Goal: Information Seeking & Learning: Learn about a topic

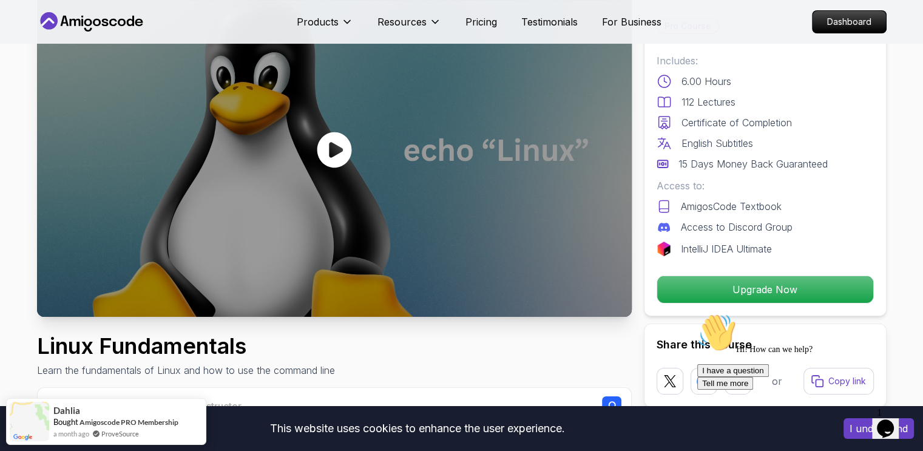
scroll to position [121, 0]
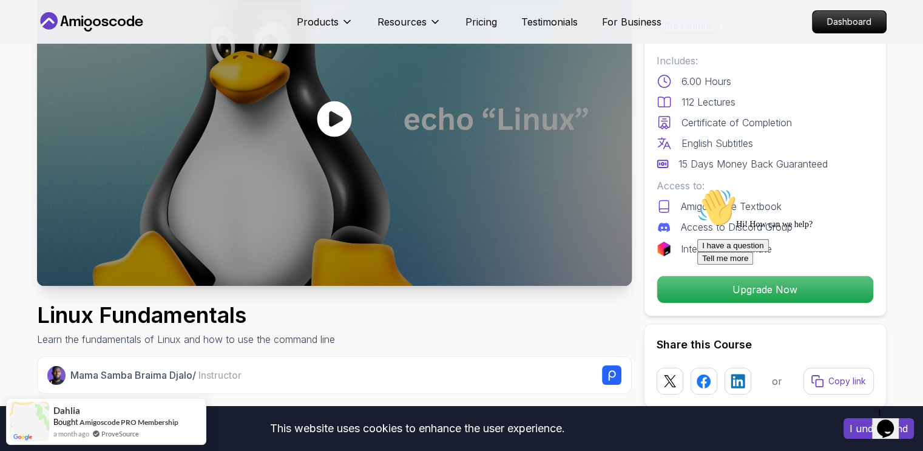
click at [388, 137] on div at bounding box center [334, 118] width 595 height 334
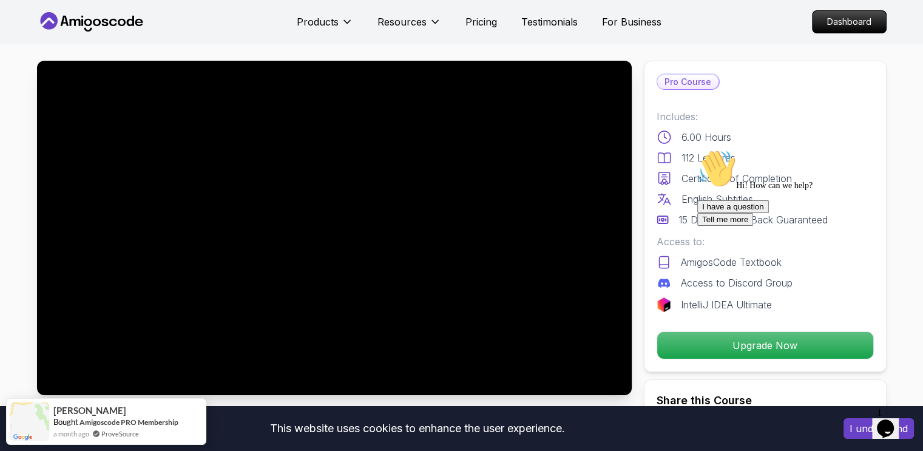
scroll to position [0, 0]
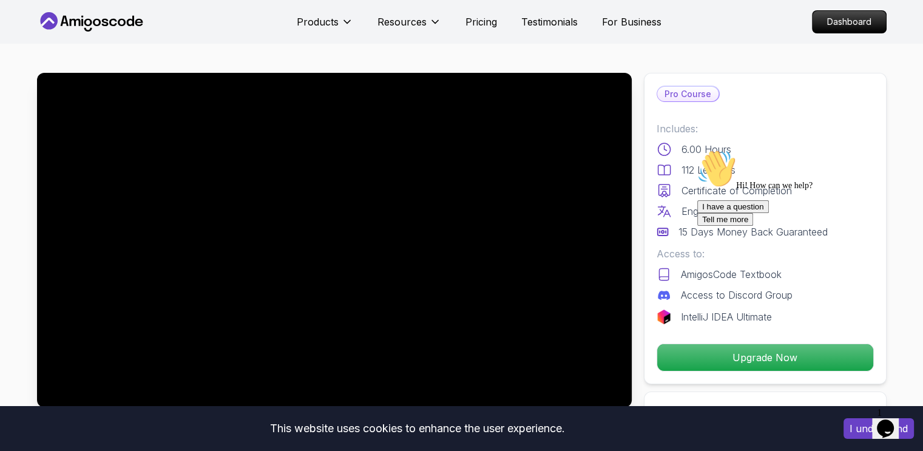
click at [687, 95] on p "Pro Course" at bounding box center [687, 94] width 61 height 15
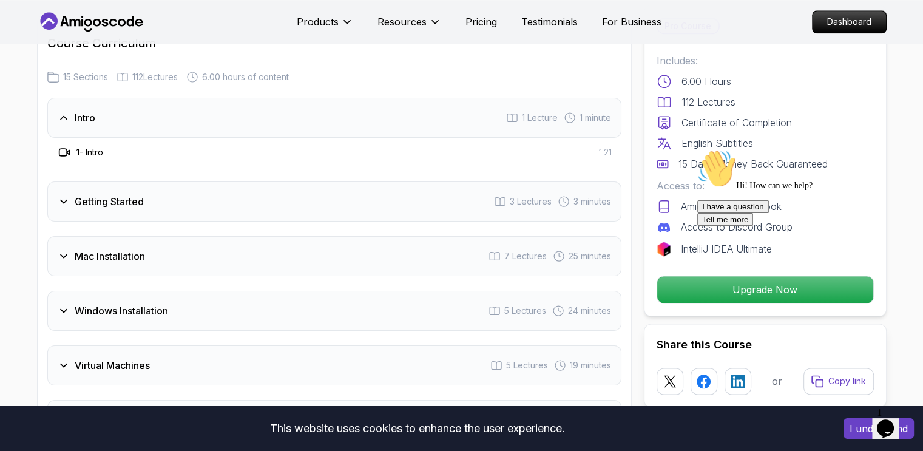
scroll to position [1578, 0]
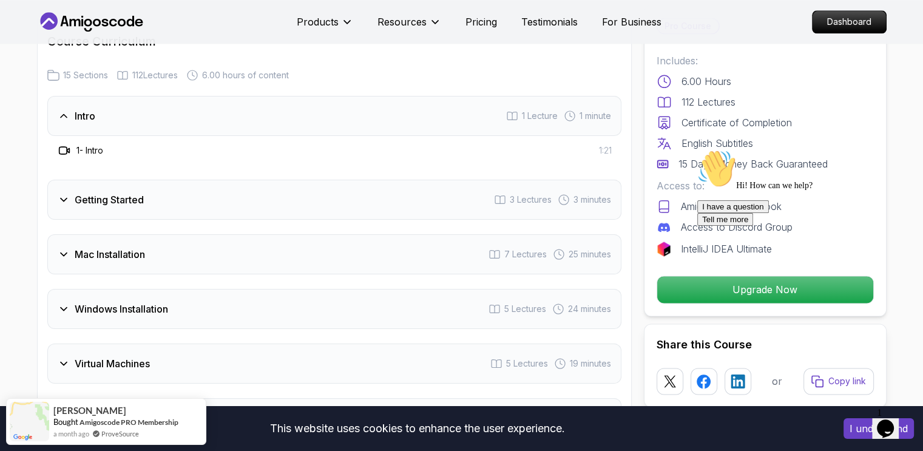
click at [96, 150] on h3 "1 - Intro" at bounding box center [89, 150] width 27 height 12
click at [524, 112] on span "1 Lecture" at bounding box center [540, 116] width 36 height 12
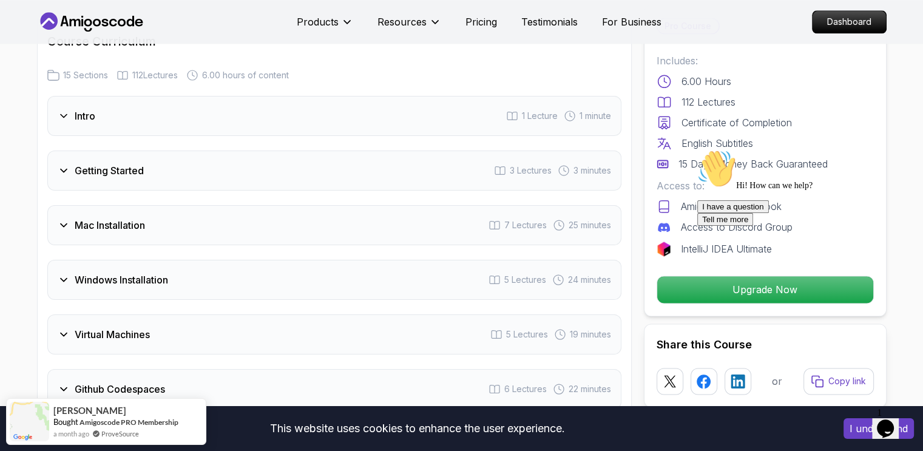
click at [524, 112] on span "1 Lecture" at bounding box center [540, 116] width 36 height 12
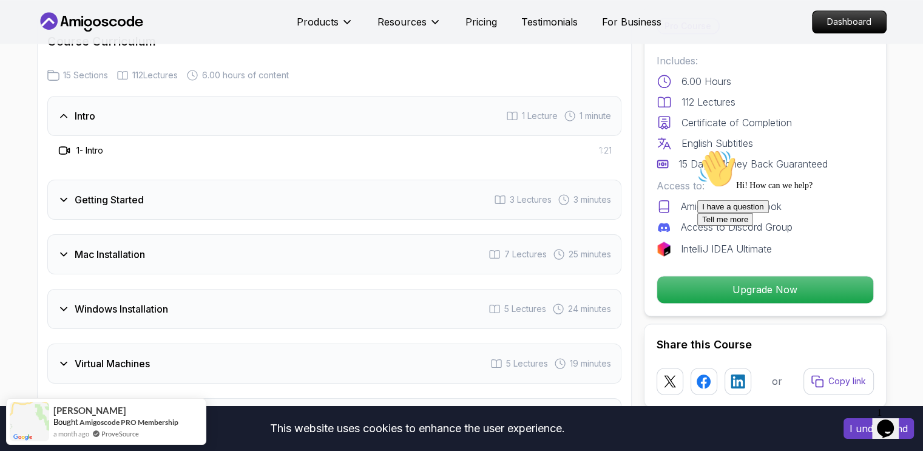
click at [100, 151] on h3 "1 - Intro" at bounding box center [89, 150] width 27 height 12
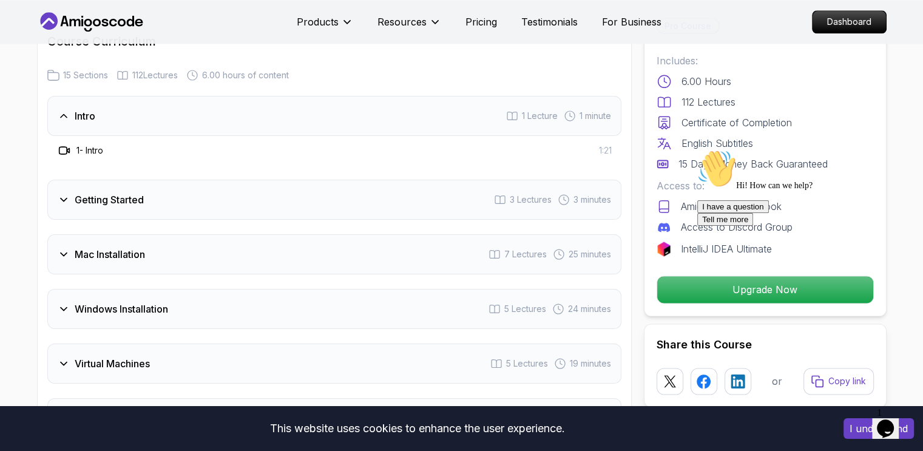
click at [66, 149] on icon at bounding box center [64, 150] width 12 height 12
click at [103, 201] on h3 "Getting Started" at bounding box center [109, 199] width 69 height 15
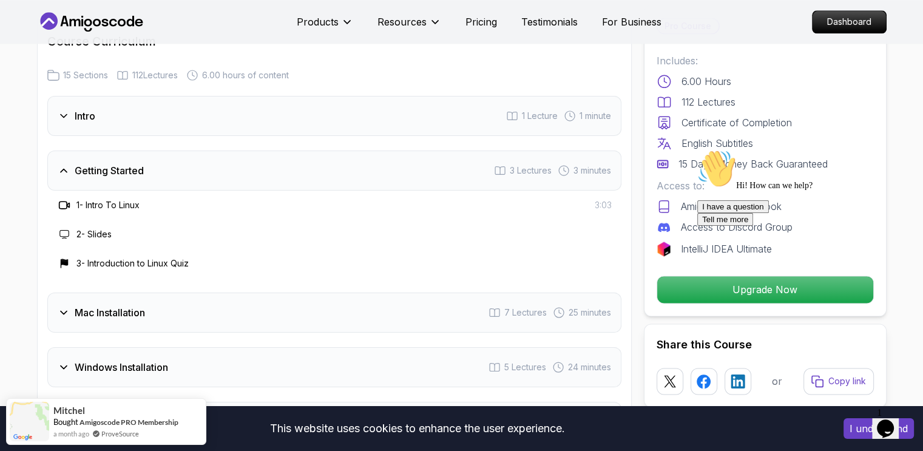
click at [105, 201] on h3 "1 - Intro To Linux" at bounding box center [107, 205] width 63 height 12
click at [93, 228] on h3 "2 - Slides" at bounding box center [93, 234] width 35 height 12
click at [109, 260] on h3 "3 - Introduction to Linux Quiz" at bounding box center [132, 263] width 112 height 12
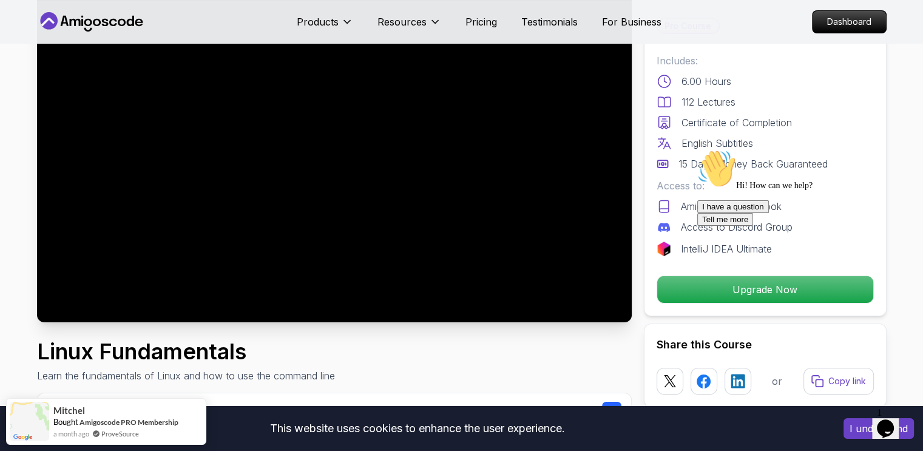
scroll to position [0, 0]
